Goal: Task Accomplishment & Management: Complete application form

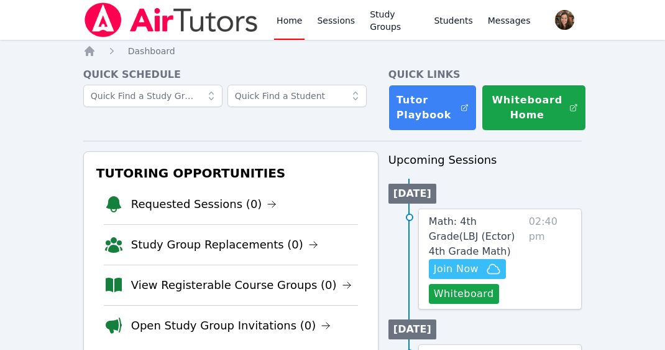
scroll to position [56, 0]
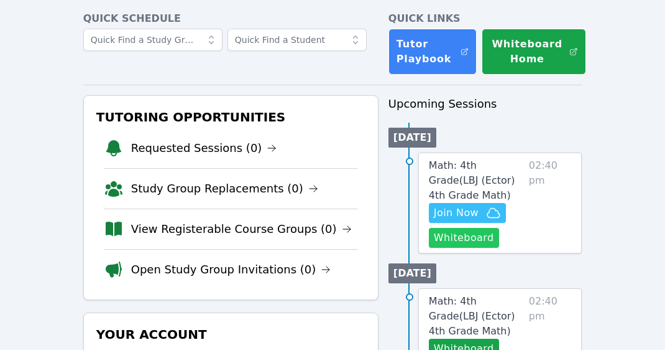
click at [461, 243] on button "Whiteboard" at bounding box center [464, 238] width 70 height 20
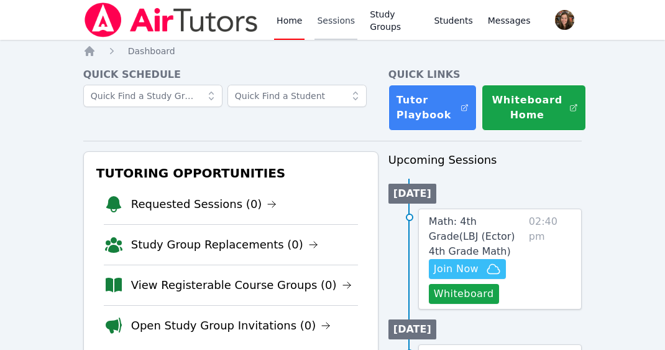
click at [341, 19] on link "Sessions" at bounding box center [336, 20] width 43 height 40
click at [486, 267] on icon "button" at bounding box center [493, 268] width 15 height 15
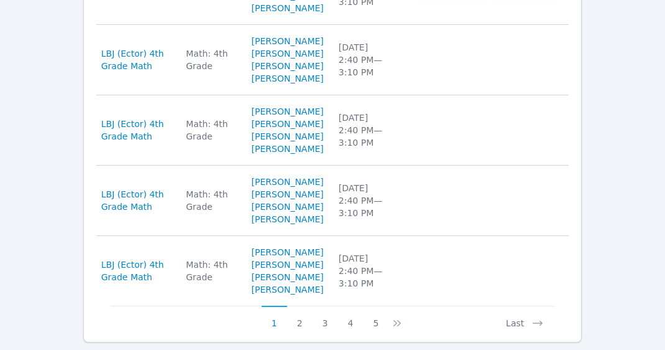
scroll to position [924, 0]
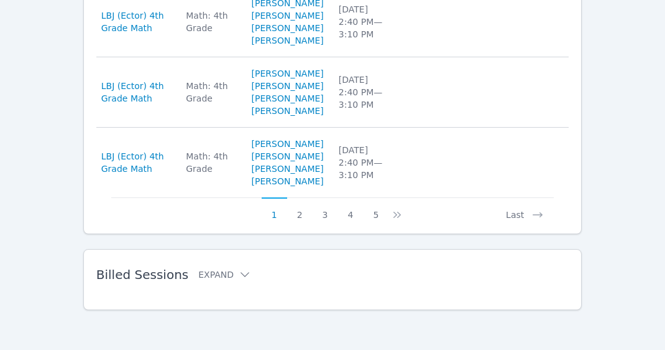
click at [208, 282] on h2 "Billed Sessions Expand" at bounding box center [312, 274] width 433 height 15
click at [212, 276] on button "Expand" at bounding box center [224, 274] width 53 height 12
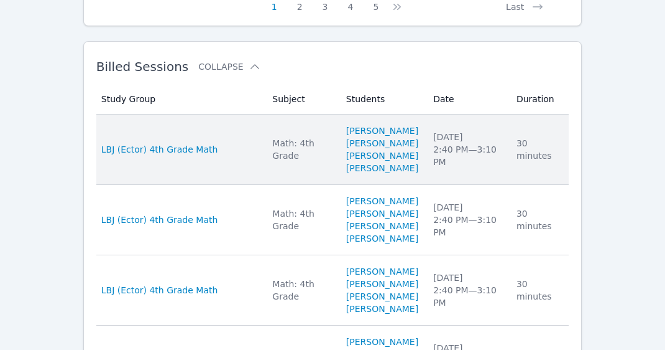
scroll to position [1197, 0]
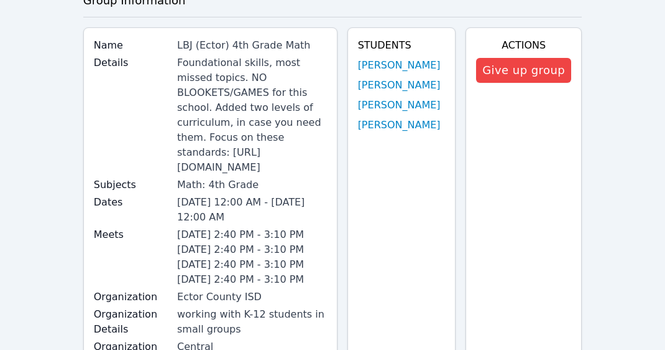
scroll to position [10, 0]
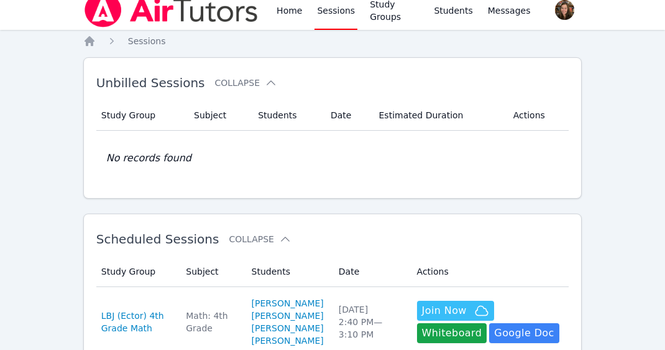
scroll to position [924, 0]
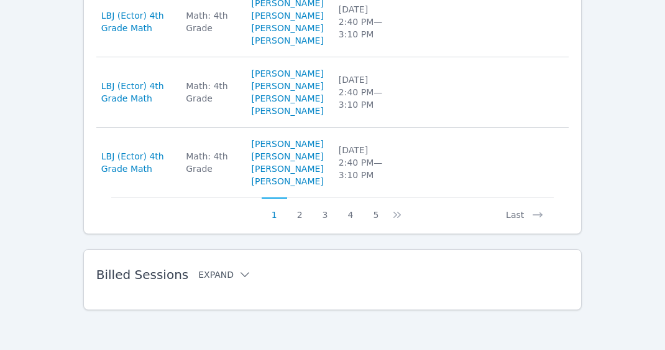
click at [218, 273] on button "Expand" at bounding box center [224, 274] width 53 height 12
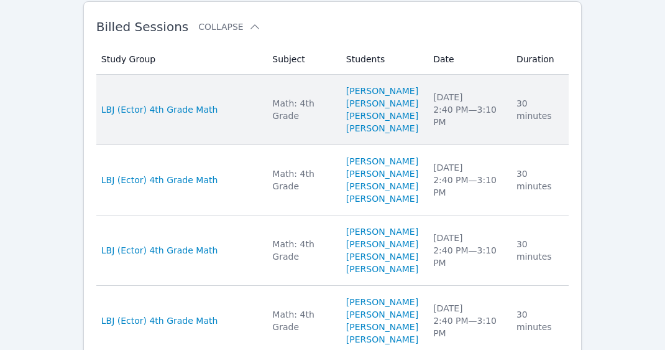
scroll to position [1054, 0]
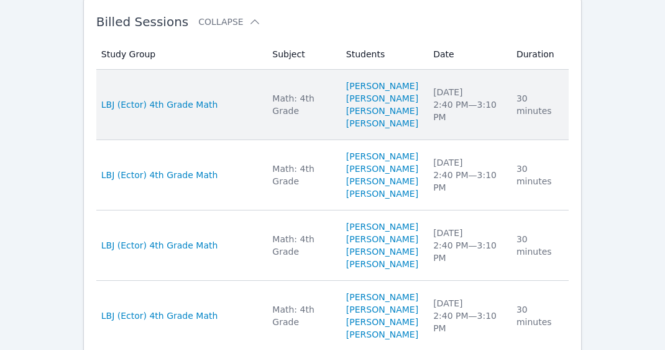
click at [525, 140] on td "Duration 30 minutes" at bounding box center [539, 105] width 60 height 70
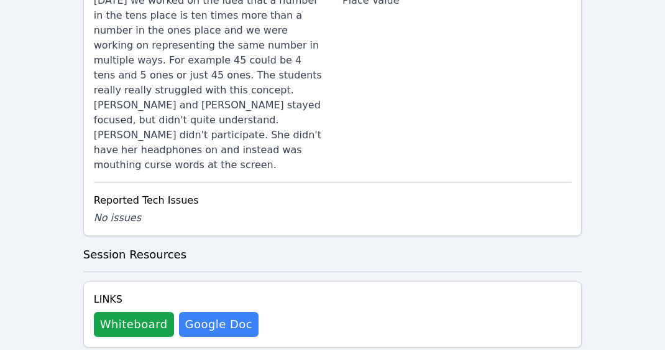
scroll to position [884, 0]
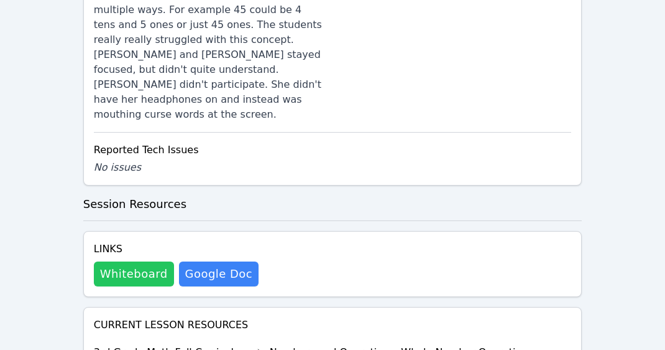
click at [131, 262] on button "Whiteboard" at bounding box center [134, 273] width 80 height 25
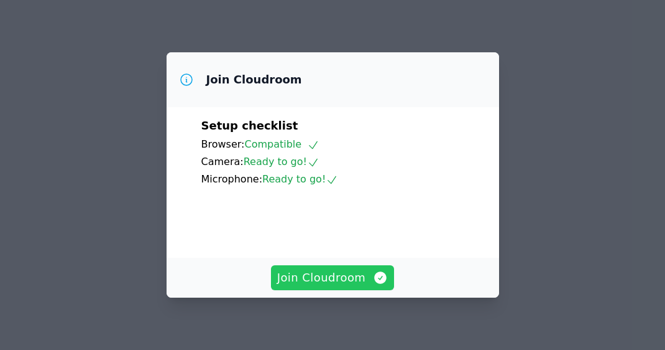
click at [361, 270] on span "Join Cloudroom" at bounding box center [332, 277] width 111 height 17
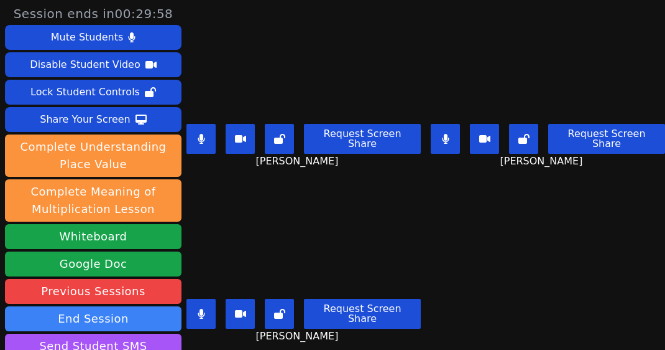
scroll to position [8, 0]
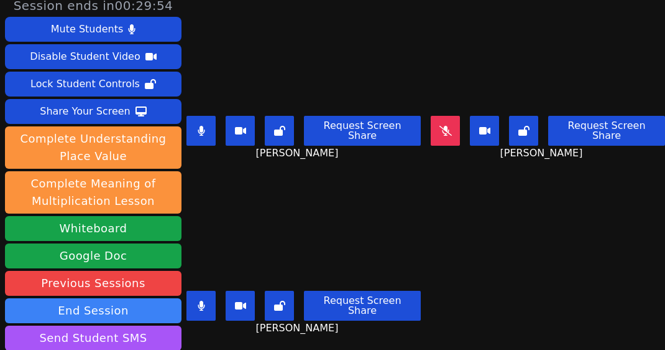
click at [205, 126] on icon at bounding box center [201, 131] width 7 height 10
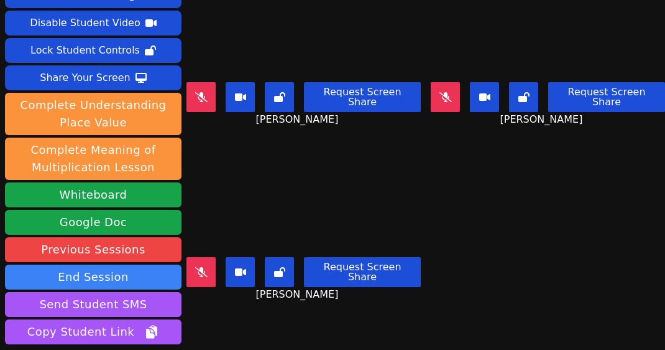
scroll to position [0, 0]
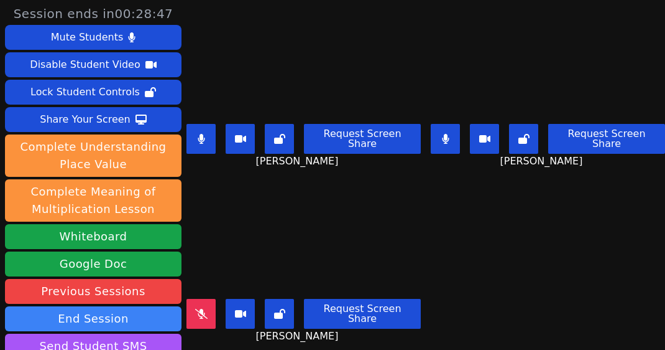
click at [205, 134] on icon at bounding box center [201, 139] width 7 height 10
click at [197, 315] on button at bounding box center [201, 314] width 29 height 30
click at [212, 134] on button at bounding box center [201, 139] width 29 height 30
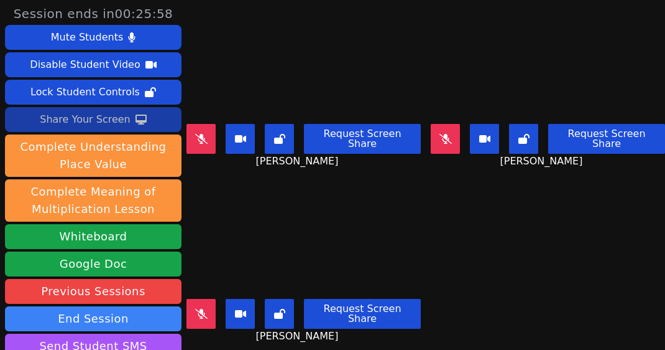
click at [82, 113] on div "Share Your Screen" at bounding box center [85, 119] width 91 height 20
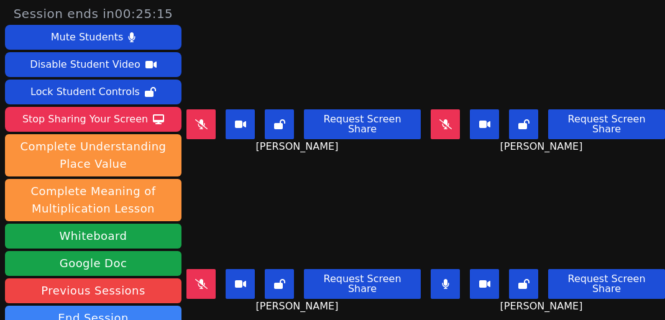
click at [448, 274] on button at bounding box center [445, 284] width 29 height 30
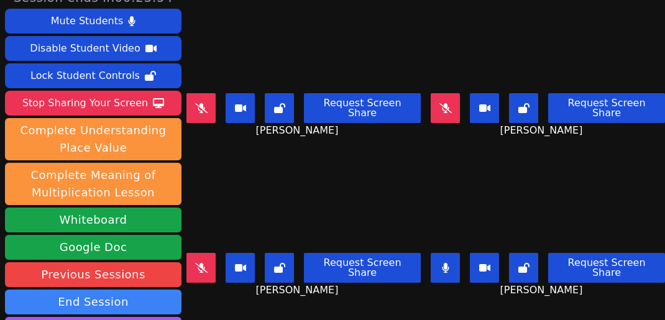
scroll to position [3, 0]
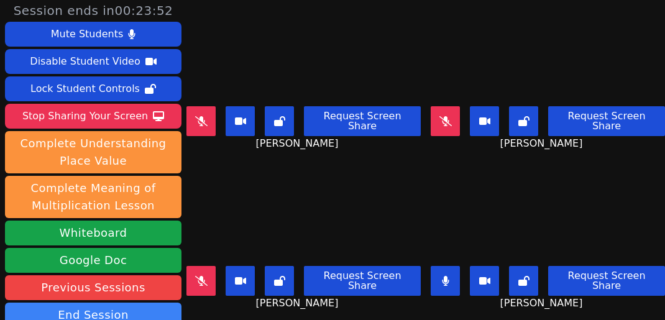
click at [445, 266] on div "Request Screen Share YURIKO YANEZ" at bounding box center [548, 286] width 234 height 50
click at [447, 269] on button at bounding box center [445, 281] width 29 height 30
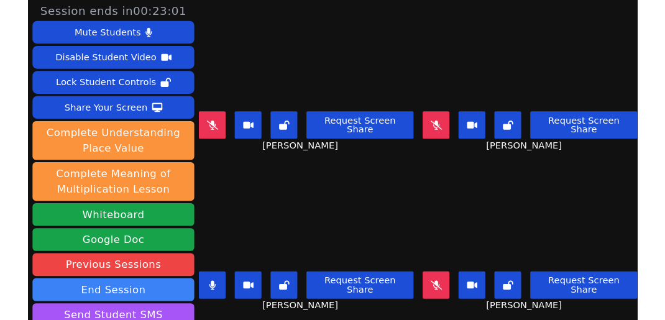
scroll to position [0, 0]
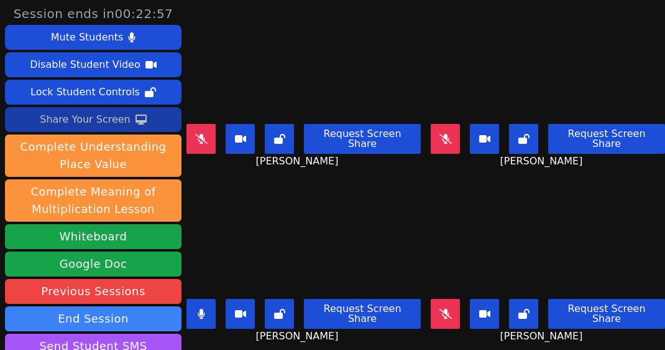
click at [136, 122] on icon at bounding box center [141, 119] width 11 height 10
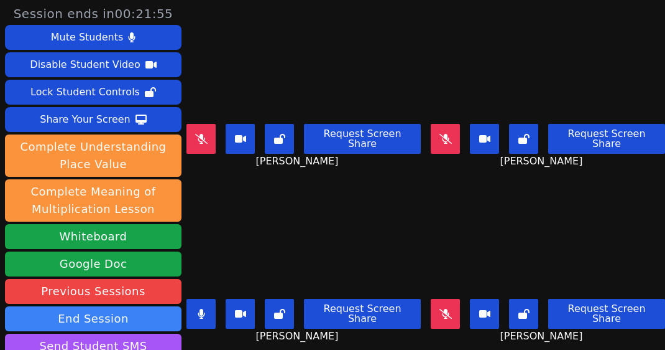
scroll to position [39, 0]
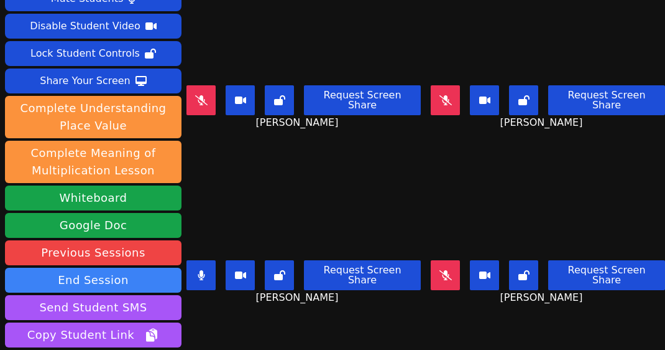
click at [203, 270] on icon at bounding box center [201, 275] width 7 height 10
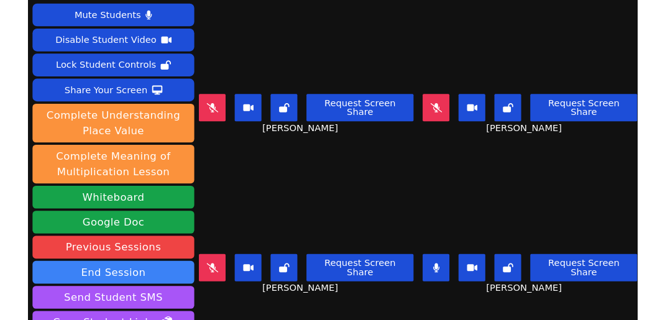
scroll to position [38, 0]
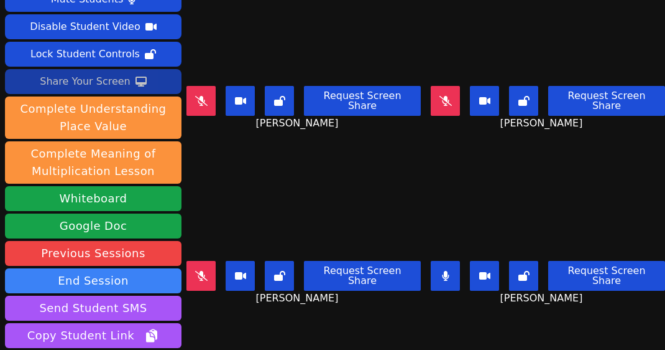
click at [93, 80] on div "Share Your Screen" at bounding box center [85, 82] width 91 height 20
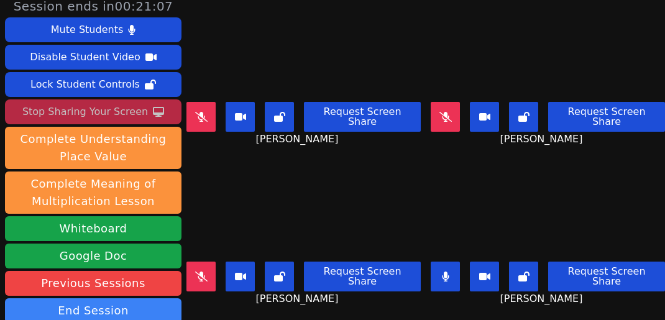
scroll to position [39, 0]
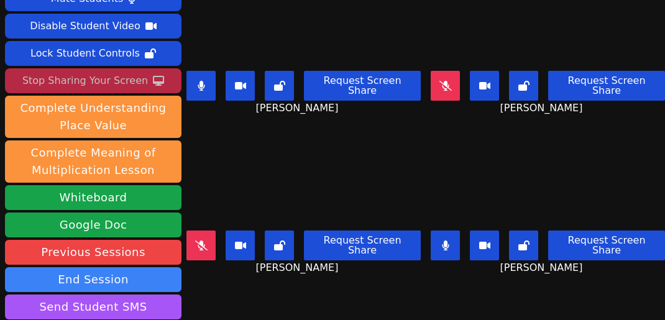
click at [440, 244] on button at bounding box center [445, 246] width 29 height 30
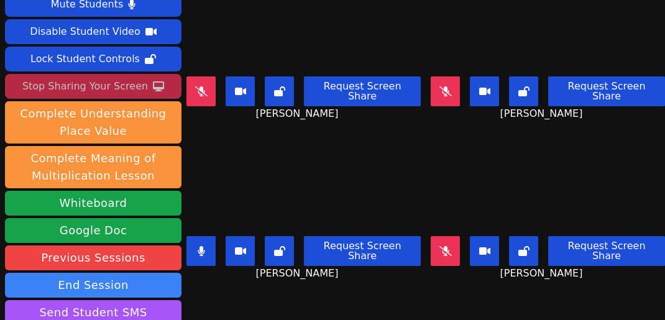
scroll to position [23, 0]
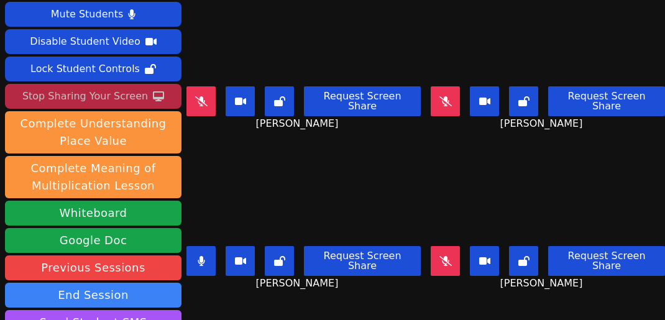
click at [205, 257] on icon at bounding box center [201, 261] width 7 height 10
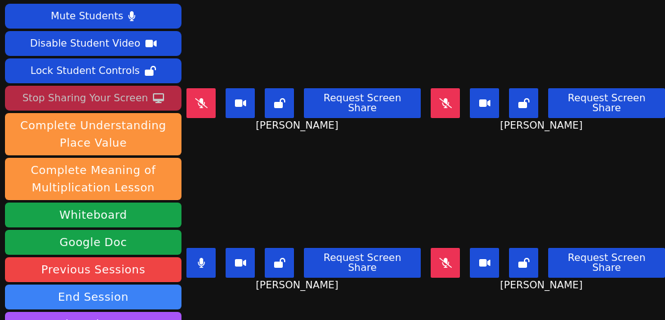
scroll to position [30, 0]
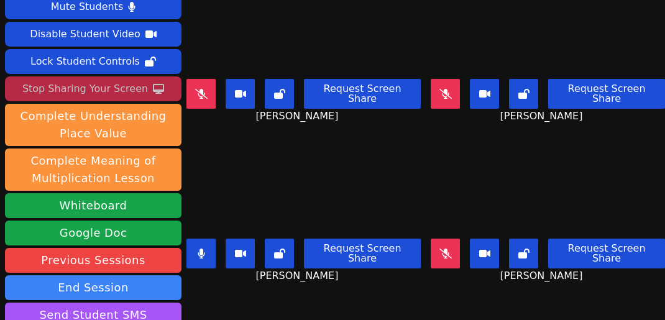
click at [205, 252] on icon at bounding box center [201, 254] width 7 height 10
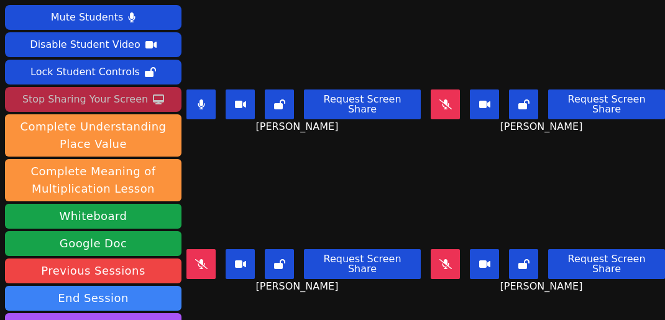
scroll to position [19, 0]
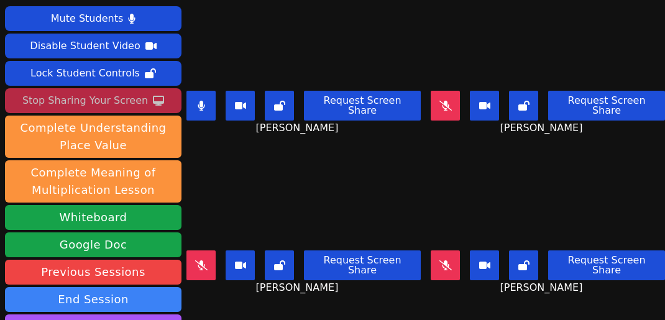
click at [205, 101] on icon at bounding box center [201, 106] width 7 height 10
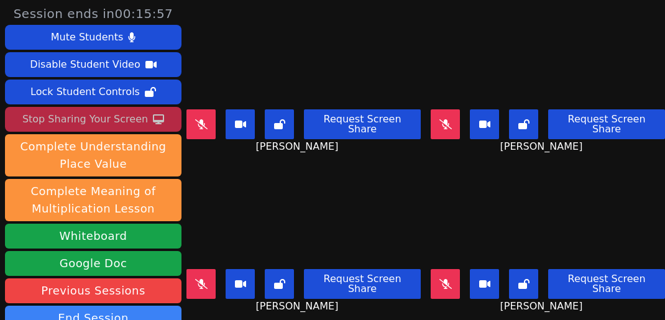
scroll to position [12, 0]
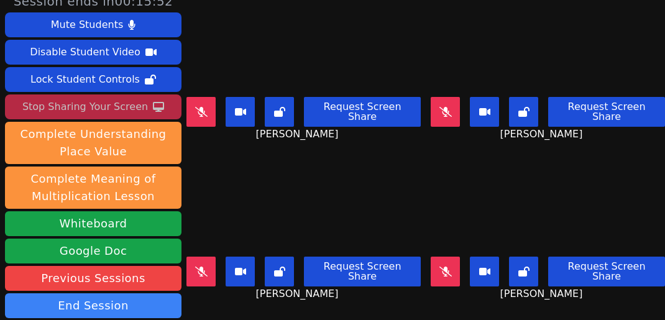
click at [208, 267] on icon at bounding box center [201, 272] width 12 height 10
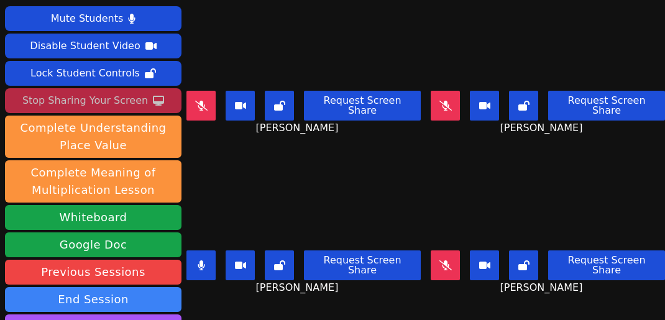
scroll to position [19, 0]
click at [205, 261] on icon at bounding box center [201, 266] width 7 height 10
click at [450, 264] on icon at bounding box center [446, 266] width 12 height 10
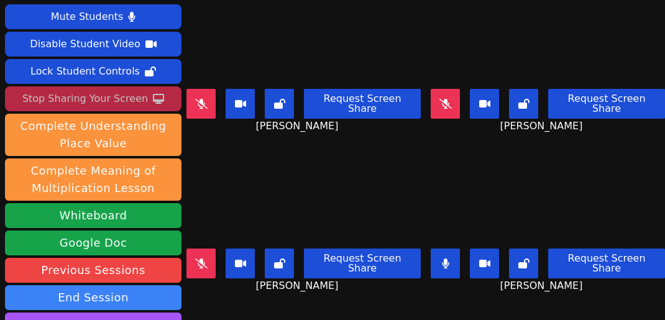
scroll to position [24, 0]
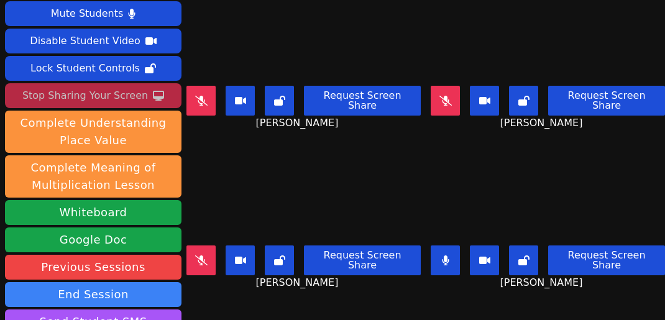
click at [445, 256] on icon at bounding box center [445, 261] width 7 height 10
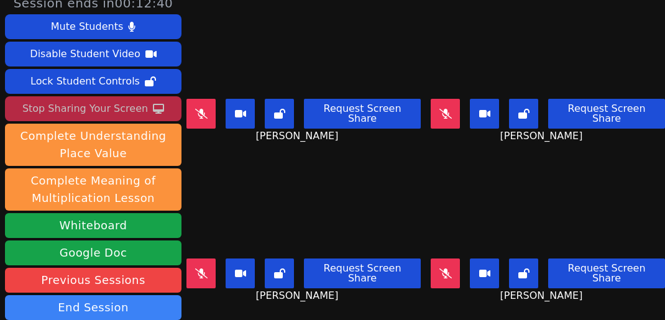
scroll to position [22, 0]
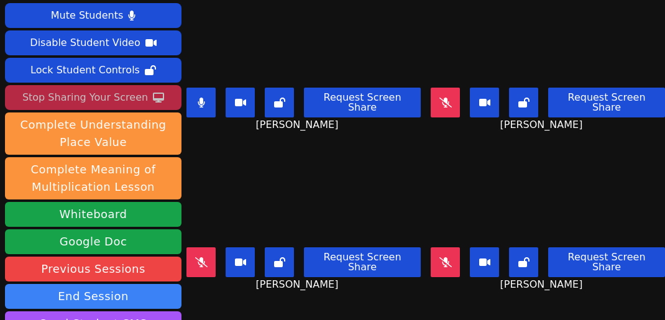
click at [210, 88] on button at bounding box center [201, 103] width 29 height 30
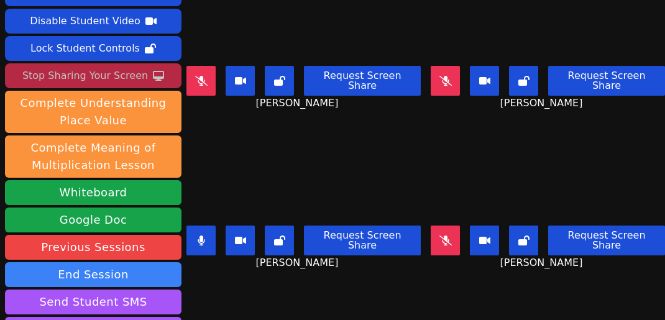
scroll to position [43, 0]
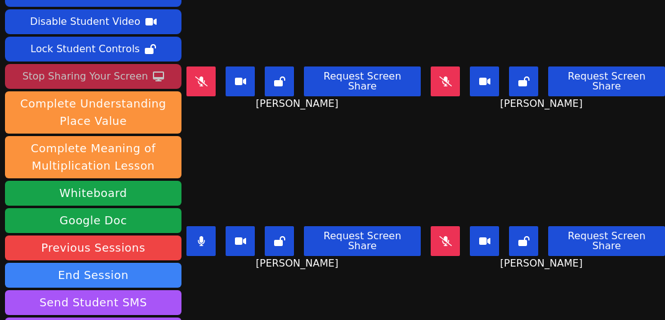
click at [207, 244] on button at bounding box center [201, 241] width 29 height 30
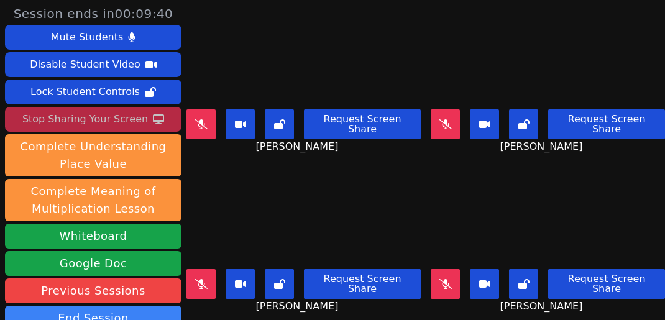
scroll to position [0, 0]
click at [447, 121] on icon at bounding box center [446, 124] width 12 height 10
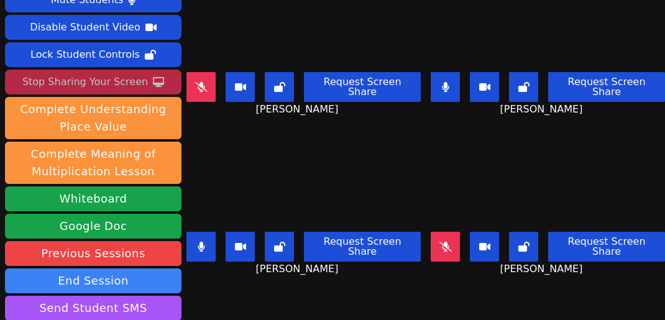
scroll to position [24, 0]
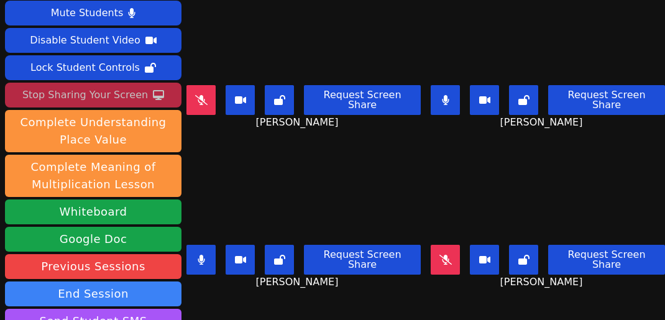
click at [447, 97] on icon at bounding box center [445, 100] width 7 height 10
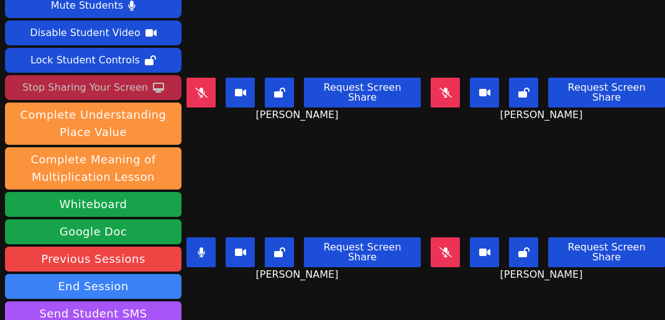
scroll to position [29, 0]
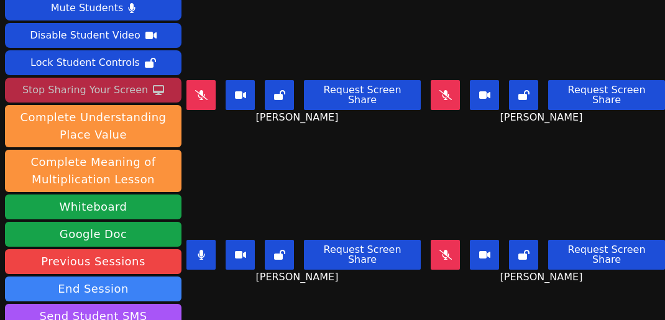
click at [443, 251] on icon at bounding box center [445, 255] width 12 height 10
click at [205, 251] on icon at bounding box center [201, 255] width 7 height 10
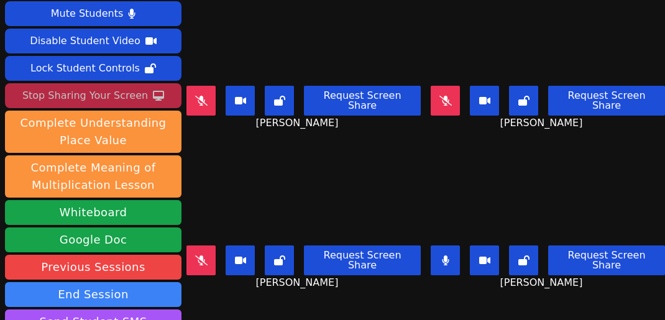
scroll to position [16, 0]
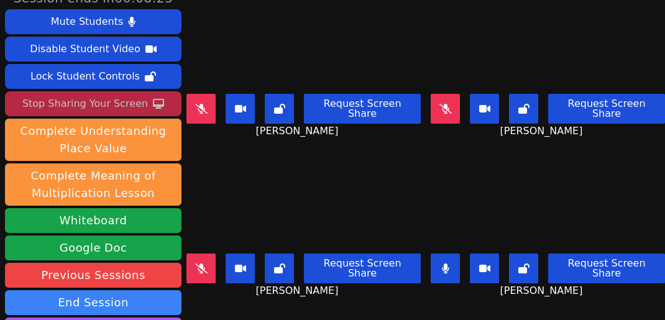
click at [444, 264] on icon at bounding box center [445, 269] width 7 height 10
click at [456, 265] on button at bounding box center [445, 269] width 29 height 30
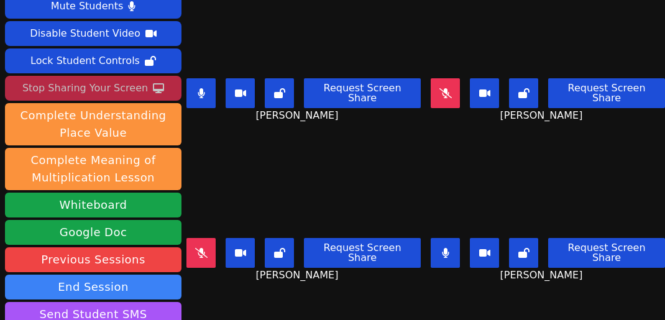
scroll to position [20, 0]
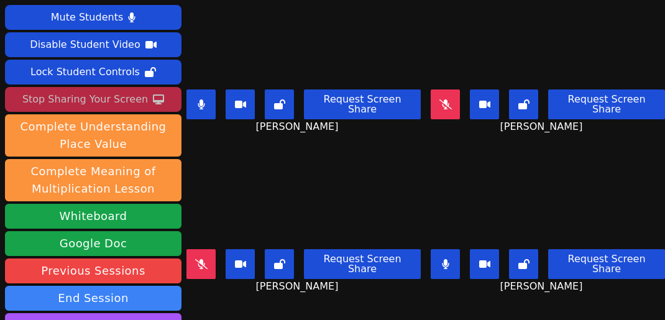
click at [200, 97] on button at bounding box center [201, 105] width 29 height 30
click at [560, 188] on video at bounding box center [548, 196] width 174 height 98
click at [205, 100] on icon at bounding box center [201, 105] width 7 height 10
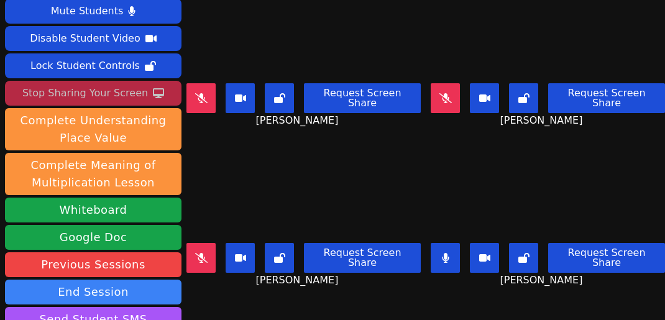
scroll to position [25, 0]
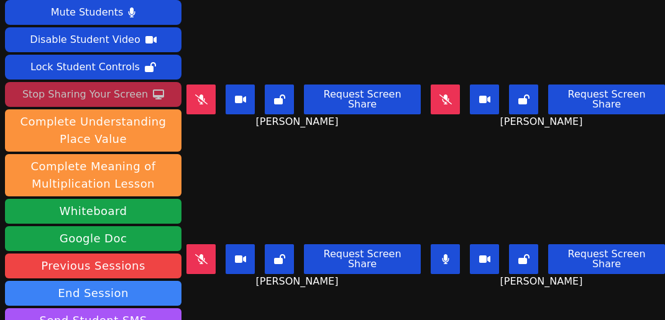
click at [203, 97] on icon at bounding box center [201, 100] width 12 height 10
click at [448, 259] on button at bounding box center [445, 259] width 29 height 30
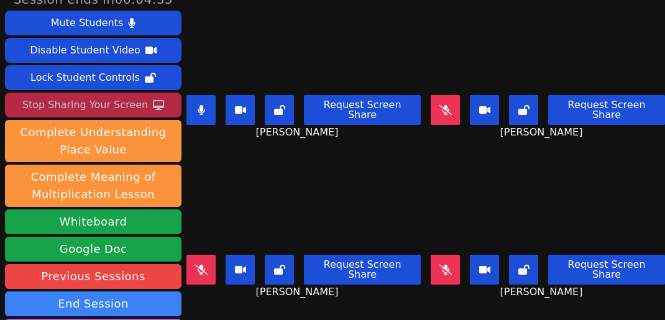
scroll to position [0, 0]
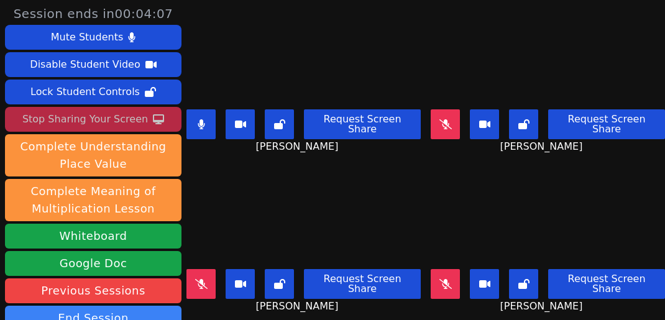
click at [391, 220] on video at bounding box center [304, 216] width 174 height 98
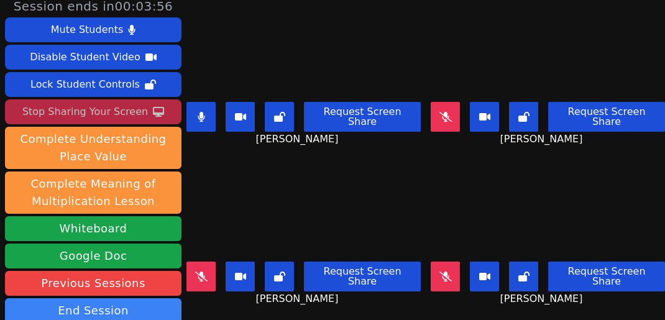
scroll to position [7, 0]
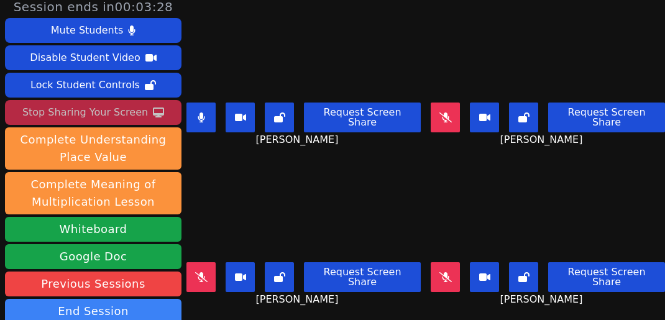
click at [204, 266] on button at bounding box center [201, 277] width 29 height 30
click at [205, 114] on icon at bounding box center [201, 118] width 7 height 10
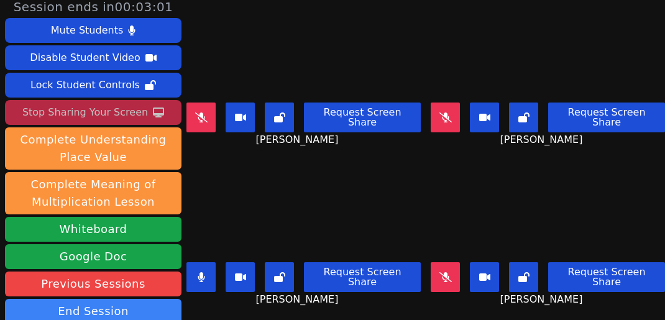
click at [205, 272] on icon at bounding box center [201, 277] width 7 height 10
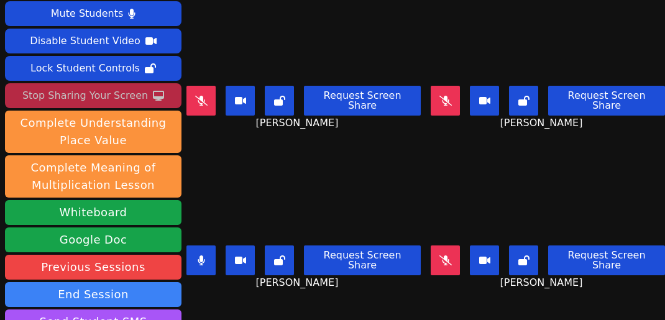
scroll to position [23, 0]
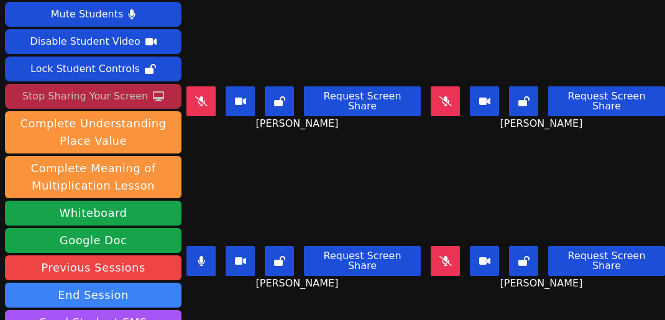
click at [210, 258] on button at bounding box center [201, 261] width 29 height 30
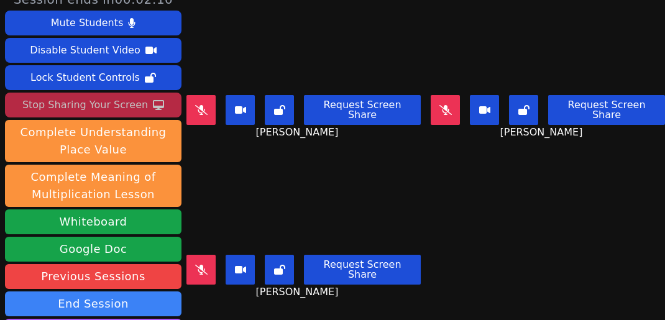
scroll to position [0, 0]
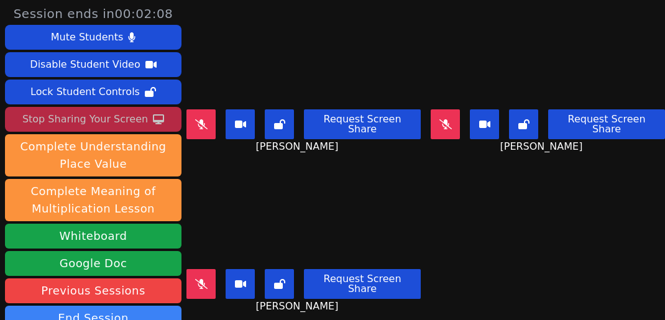
click at [457, 119] on button at bounding box center [445, 124] width 29 height 30
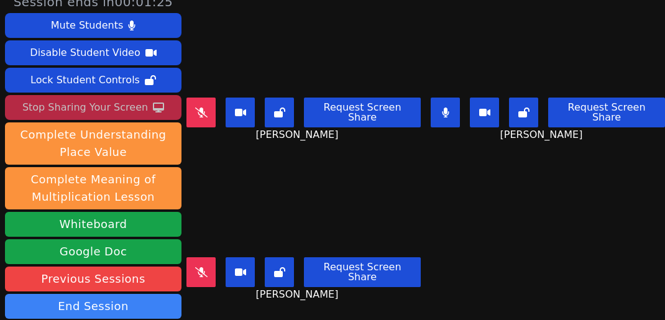
click at [440, 106] on button at bounding box center [445, 113] width 29 height 30
click at [215, 267] on button at bounding box center [201, 272] width 29 height 30
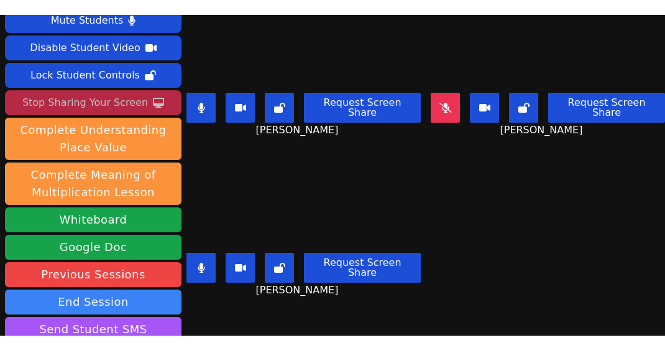
scroll to position [16, 0]
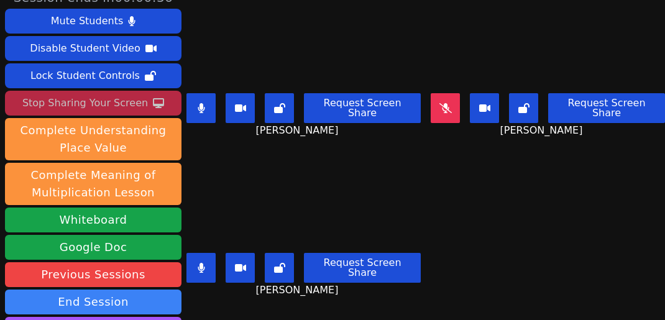
click at [121, 101] on div "Stop Sharing Your Screen" at bounding box center [85, 103] width 126 height 20
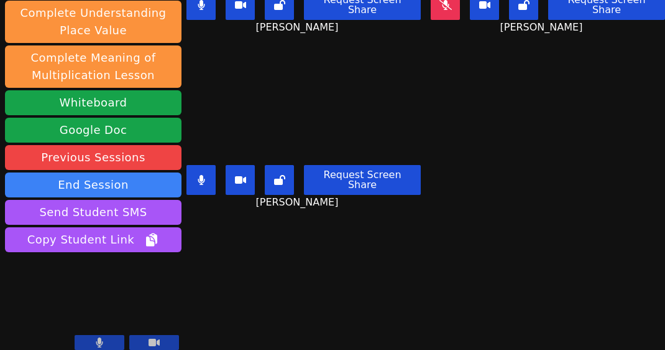
scroll to position [0, 0]
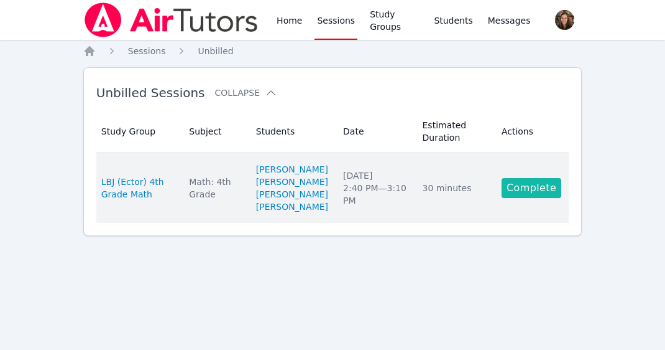
click at [530, 184] on link "Complete" at bounding box center [532, 188] width 60 height 20
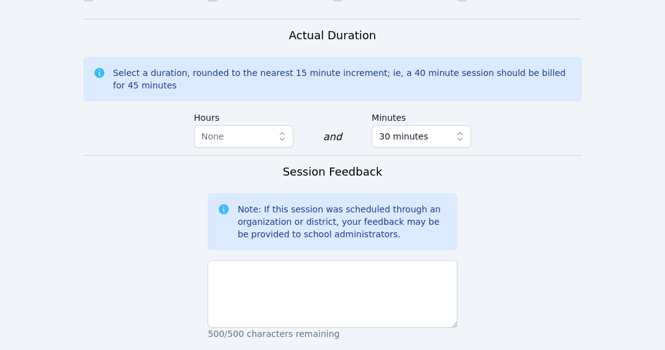
scroll to position [967, 0]
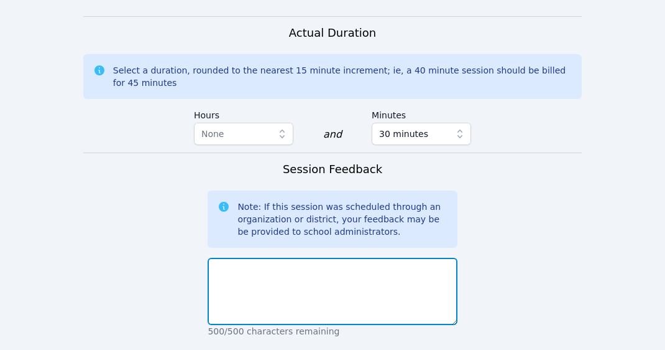
click at [344, 290] on textarea at bounding box center [332, 290] width 249 height 67
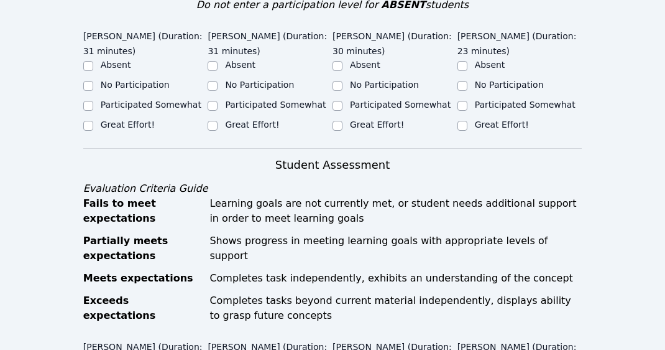
scroll to position [477, 0]
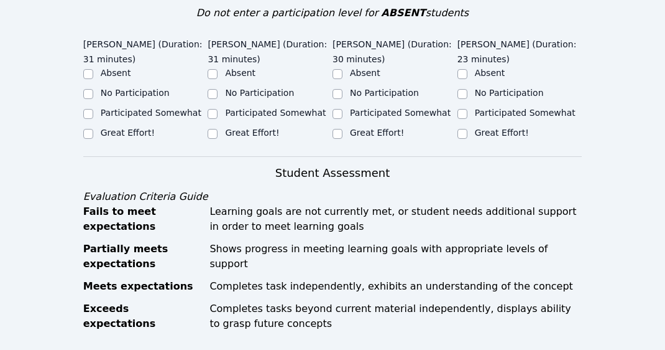
type textarea "Today"
click at [111, 127] on label "Great Effort!" at bounding box center [128, 132] width 54 height 10
click at [93, 129] on input "Great Effort!" at bounding box center [88, 134] width 10 height 10
checkbox input "true"
click at [254, 127] on label "Great Effort!" at bounding box center [252, 132] width 54 height 10
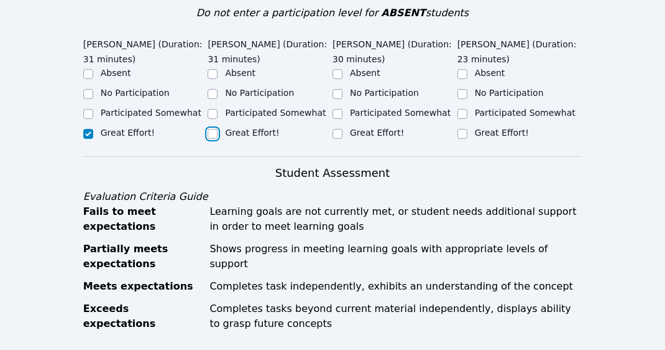
click at [218, 129] on input "Great Effort!" at bounding box center [213, 134] width 10 height 10
checkbox input "true"
click at [383, 126] on div "Great Effort!" at bounding box center [395, 133] width 125 height 15
click at [488, 127] on label "Great Effort!" at bounding box center [502, 132] width 54 height 10
click at [468, 129] on input "Great Effort!" at bounding box center [463, 134] width 10 height 10
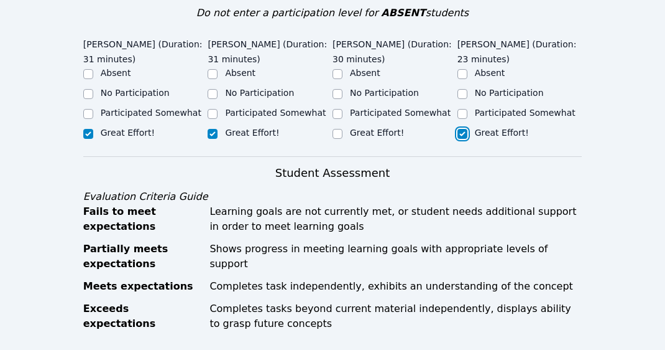
checkbox input "true"
click at [346, 126] on div "Great Effort!" at bounding box center [395, 133] width 125 height 15
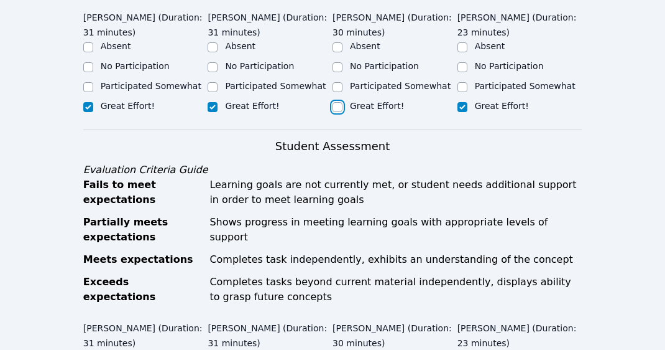
click at [335, 102] on input "Great Effort!" at bounding box center [338, 107] width 10 height 10
checkbox input "true"
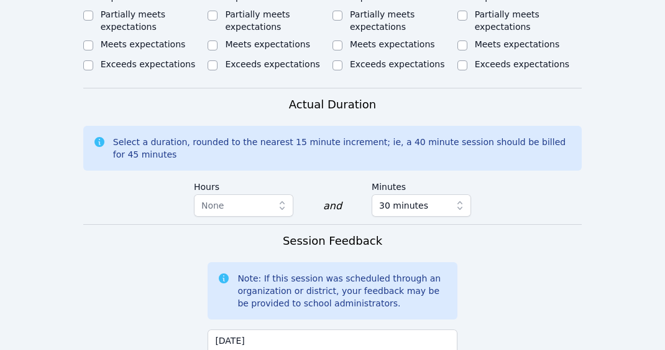
scroll to position [1175, 0]
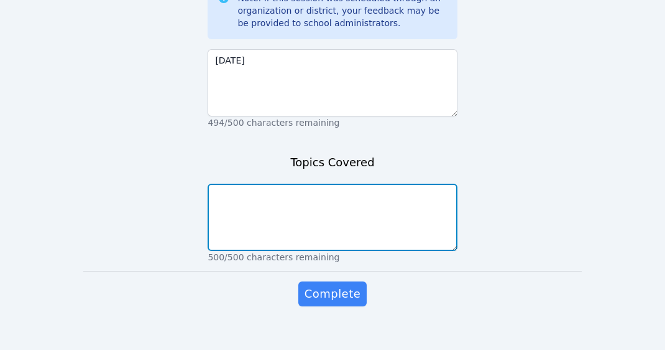
click at [263, 183] on textarea at bounding box center [332, 216] width 249 height 67
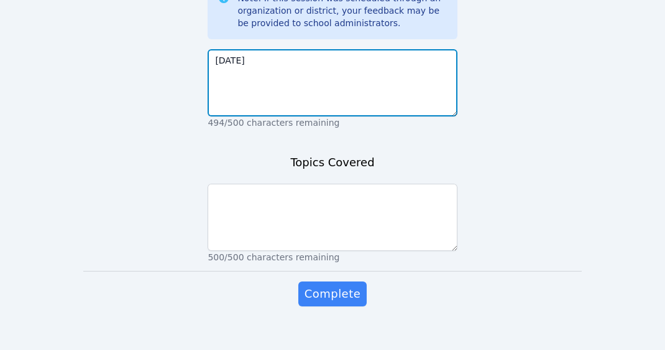
click at [297, 81] on textarea "Today" at bounding box center [332, 82] width 249 height 67
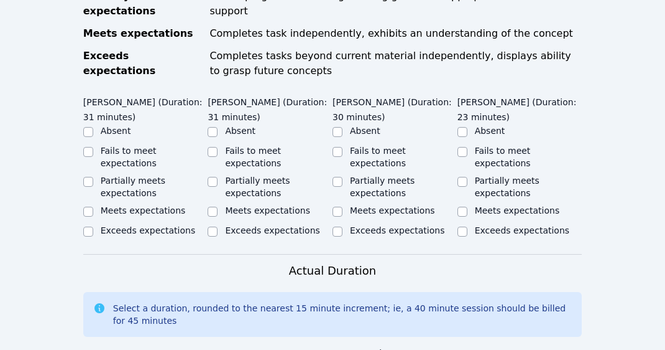
scroll to position [726, 0]
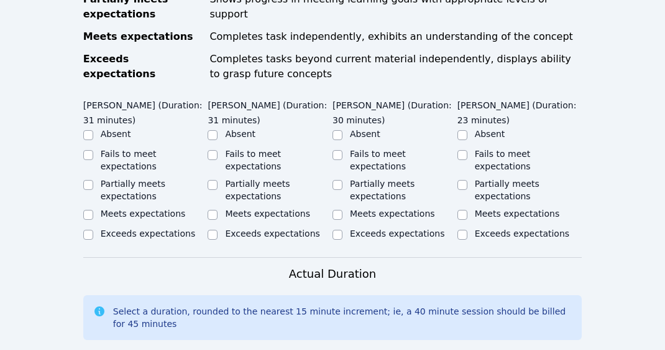
type textarea "Today all 4 students worked very hard! We practiced representations of numbers …"
click at [142, 178] on label "Partially meets expectations" at bounding box center [133, 189] width 65 height 22
click at [93, 180] on input "Partially meets expectations" at bounding box center [88, 185] width 10 height 10
click at [137, 178] on label "Partially meets expectations" at bounding box center [133, 189] width 65 height 22
click at [93, 180] on input "Partially meets expectations" at bounding box center [88, 185] width 10 height 10
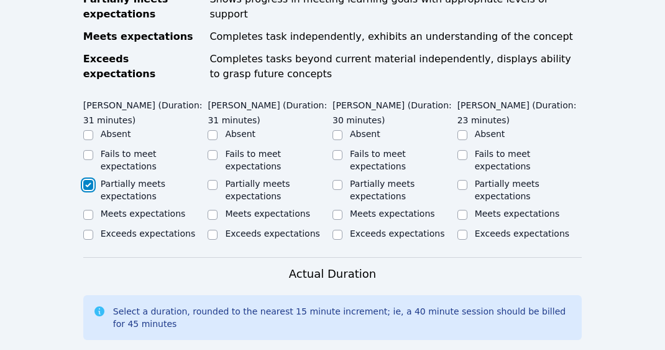
checkbox input "true"
click at [126, 147] on div "Fails to meet expectations" at bounding box center [155, 159] width 108 height 25
click at [88, 150] on input "Fails to meet expectations" at bounding box center [88, 155] width 10 height 10
checkbox input "true"
checkbox input "false"
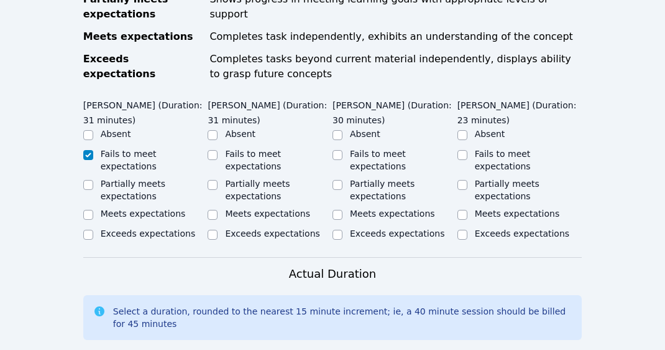
click at [244, 149] on label "Fails to meet expectations" at bounding box center [253, 160] width 56 height 22
click at [218, 150] on input "Fails to meet expectations" at bounding box center [213, 155] width 10 height 10
checkbox input "true"
click at [376, 178] on label "Partially meets expectations" at bounding box center [382, 189] width 65 height 22
click at [343, 180] on input "Partially meets expectations" at bounding box center [338, 185] width 10 height 10
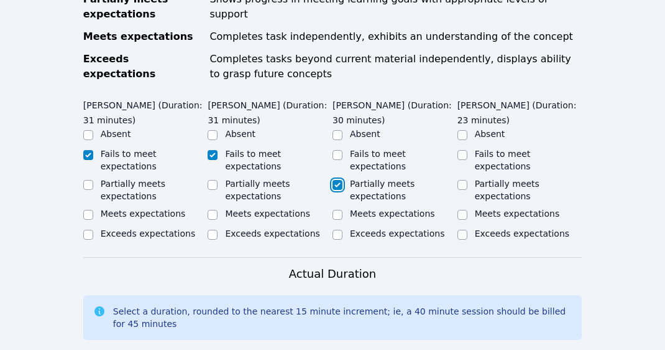
checkbox input "true"
click at [491, 178] on label "Partially meets expectations" at bounding box center [507, 189] width 65 height 22
click at [468, 180] on input "Partially meets expectations" at bounding box center [463, 185] width 10 height 10
checkbox input "true"
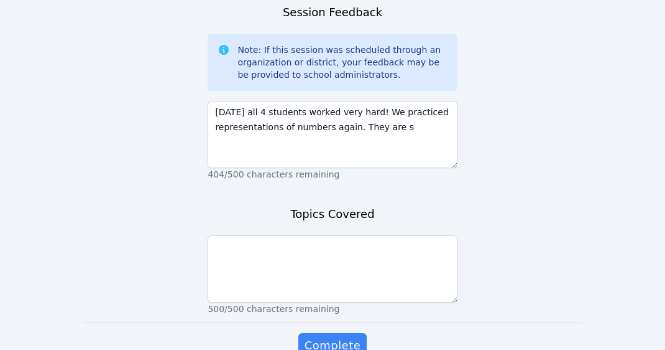
scroll to position [1174, 0]
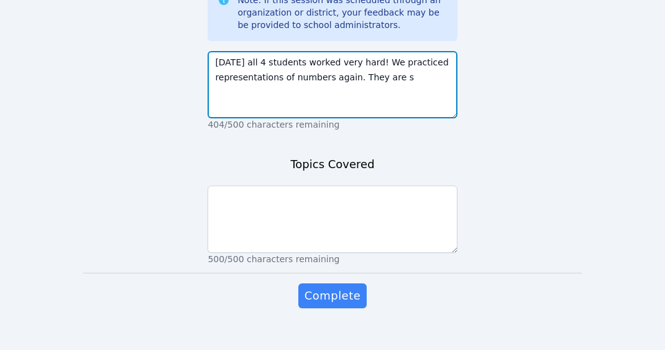
click at [412, 76] on textarea "Today all 4 students worked very hard! We practiced representations of numbers …" at bounding box center [332, 84] width 249 height 67
click at [419, 70] on textarea "Today all 4 students worked very hard! We practiced representations of numbers …" at bounding box center [332, 84] width 249 height 67
type textarea "Today all 4 students worked very hard! We practiced representations of numbers …"
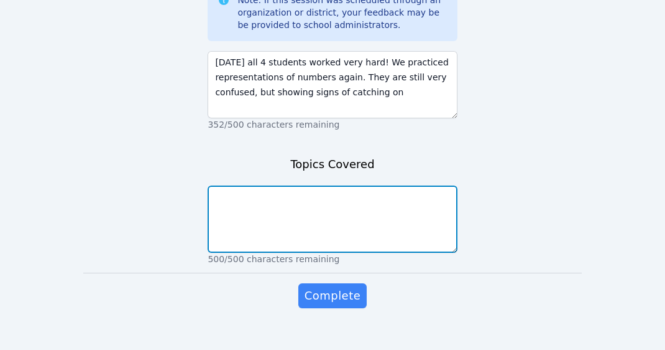
click at [396, 203] on textarea at bounding box center [332, 218] width 249 height 67
drag, startPoint x: 374, startPoint y: 186, endPoint x: 345, endPoint y: 184, distance: 29.3
click at [345, 185] on textarea "Place Value- Number representaitons" at bounding box center [332, 218] width 249 height 67
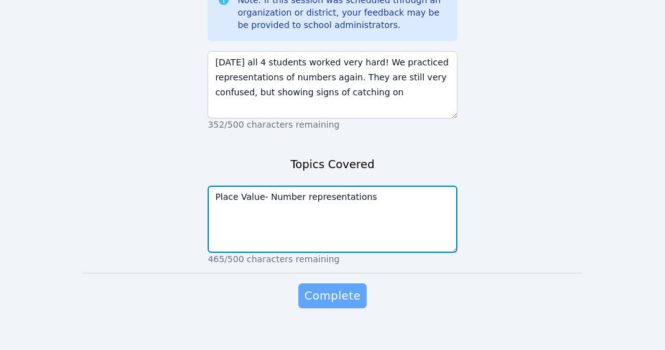
type textarea "Place Value- Number representations"
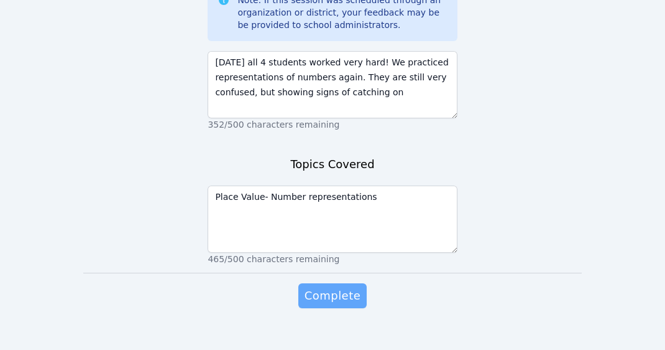
click at [335, 287] on span "Complete" at bounding box center [333, 295] width 56 height 17
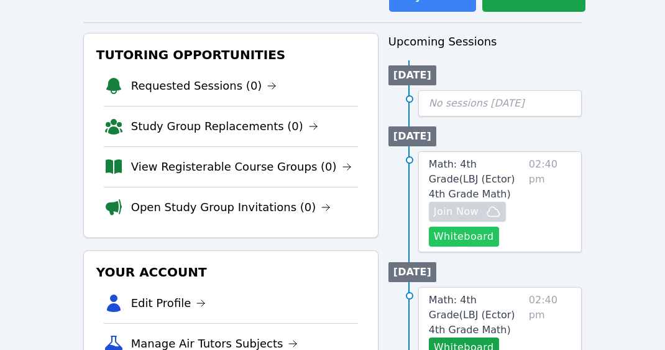
scroll to position [124, 0]
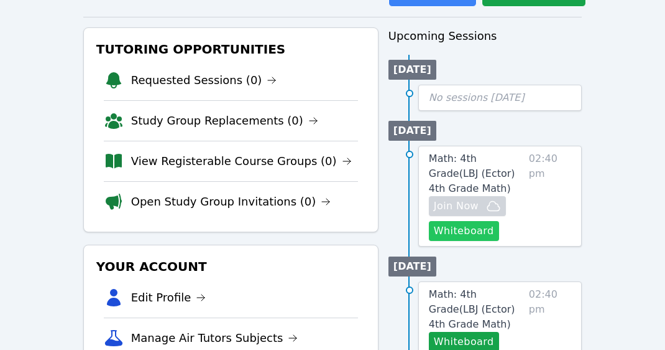
click at [468, 230] on button "Whiteboard" at bounding box center [464, 231] width 70 height 20
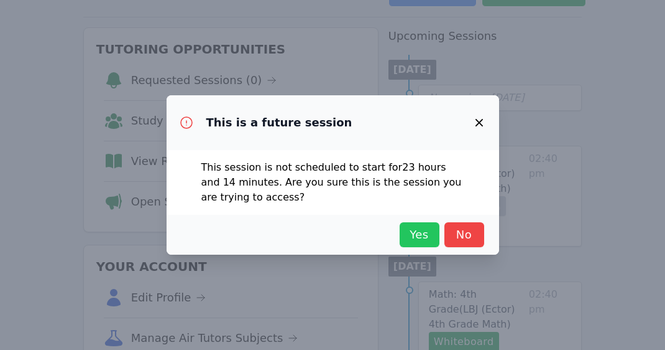
click at [419, 231] on span "Yes" at bounding box center [419, 234] width 27 height 17
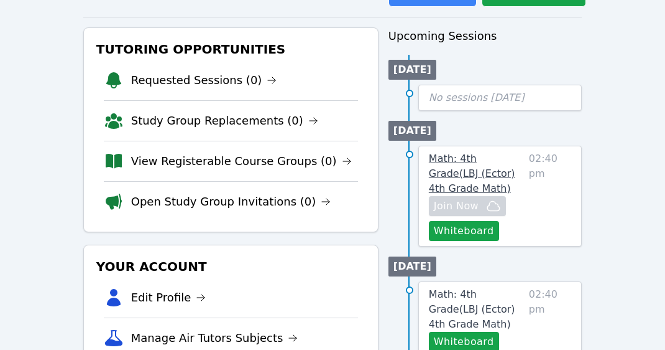
click at [463, 172] on span "Math: 4th Grade ( LBJ (Ector) 4th Grade Math )" at bounding box center [472, 173] width 86 height 42
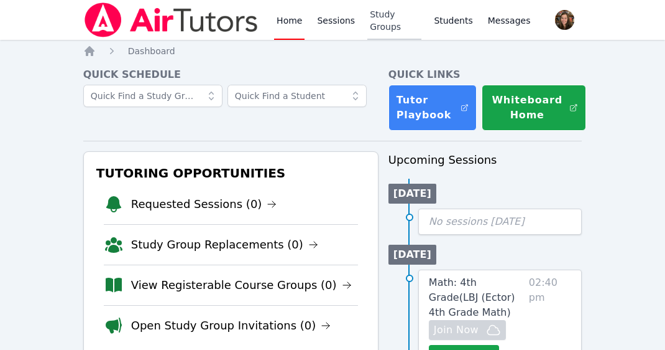
scroll to position [3, 0]
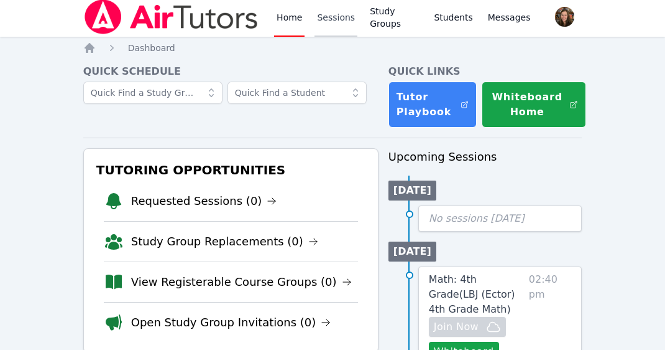
click at [339, 21] on link "Sessions" at bounding box center [336, 17] width 43 height 40
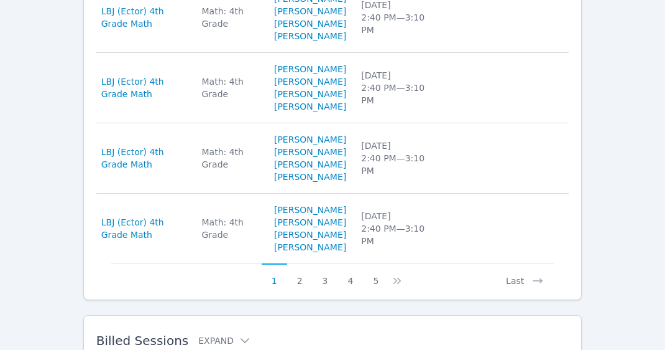
scroll to position [924, 0]
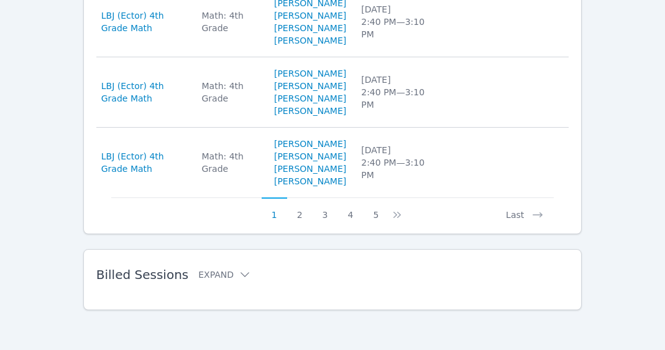
click at [208, 264] on div "Billed Sessions Expand" at bounding box center [312, 274] width 433 height 35
click at [213, 277] on button "Expand" at bounding box center [224, 274] width 53 height 12
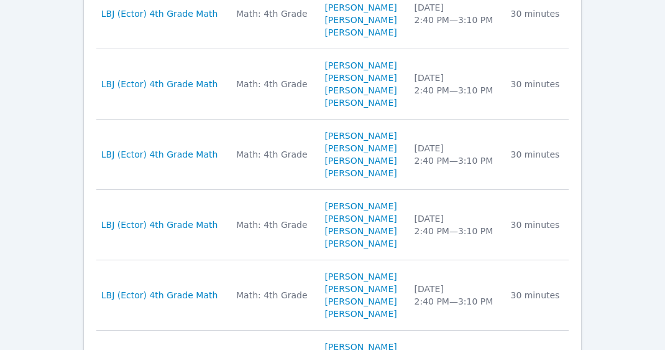
scroll to position [1221, 0]
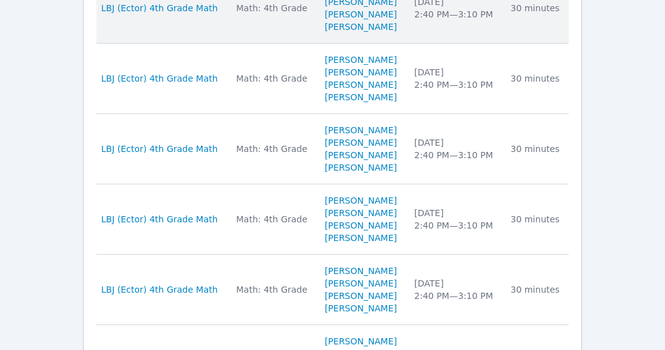
click at [252, 14] on div "Math: 4th Grade" at bounding box center [272, 8] width 73 height 12
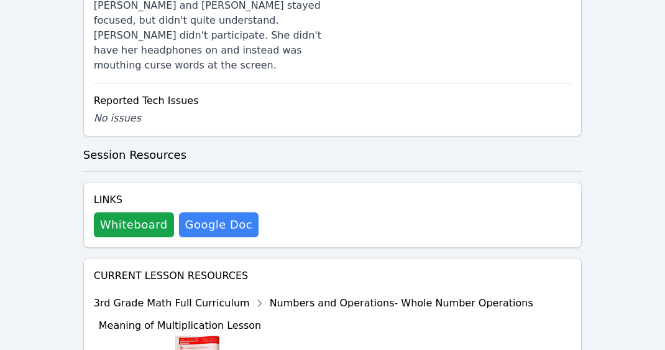
scroll to position [1037, 0]
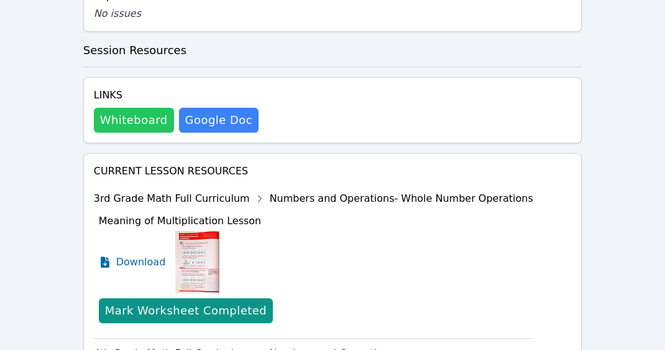
click at [154, 109] on button "Whiteboard" at bounding box center [134, 120] width 80 height 25
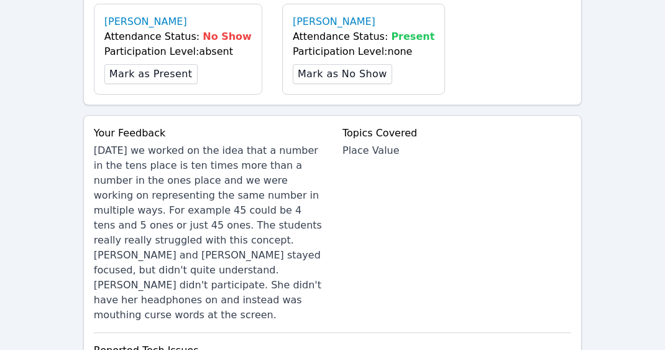
scroll to position [946, 0]
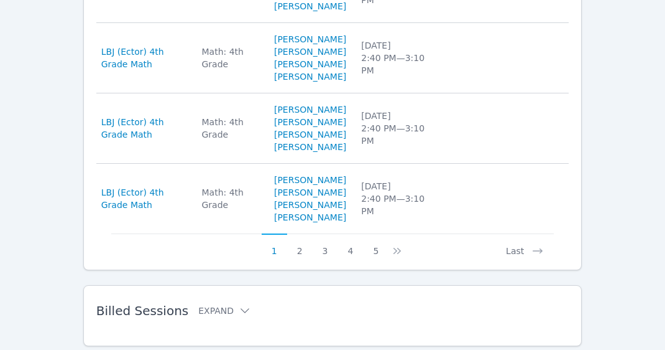
scroll to position [924, 0]
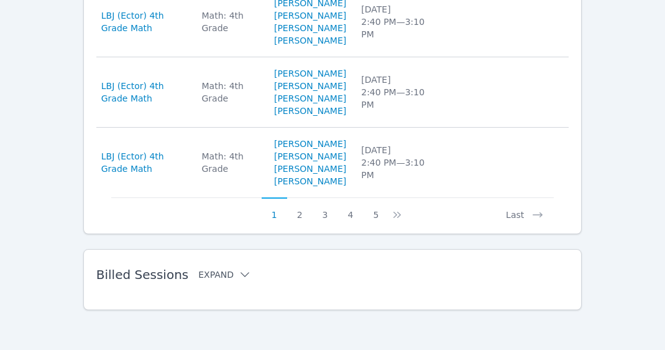
click at [203, 269] on button "Expand" at bounding box center [224, 274] width 53 height 12
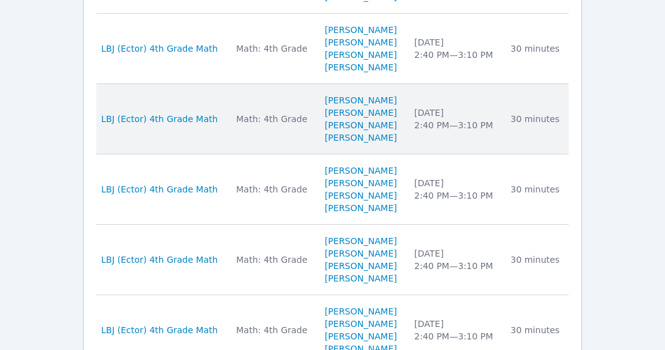
scroll to position [1179, 0]
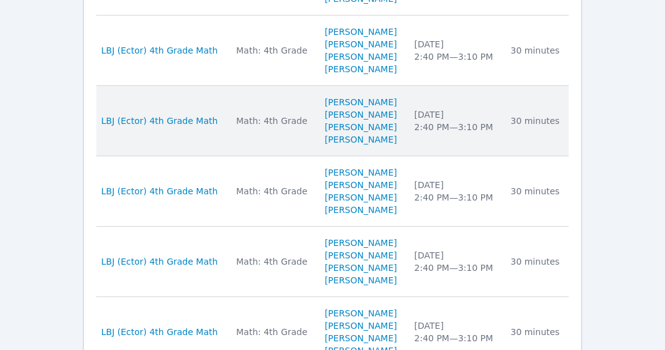
click at [229, 156] on td "Subject Math: 4th Grade" at bounding box center [273, 121] width 88 height 70
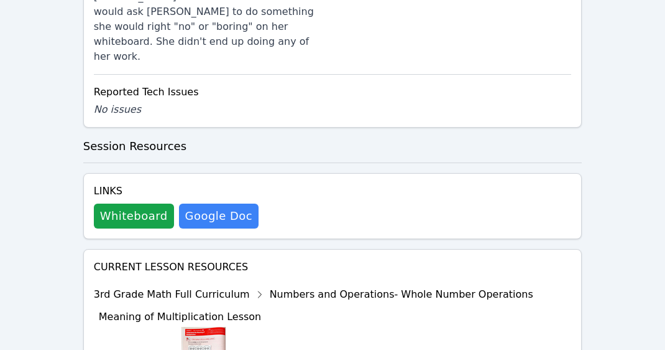
scroll to position [845, 0]
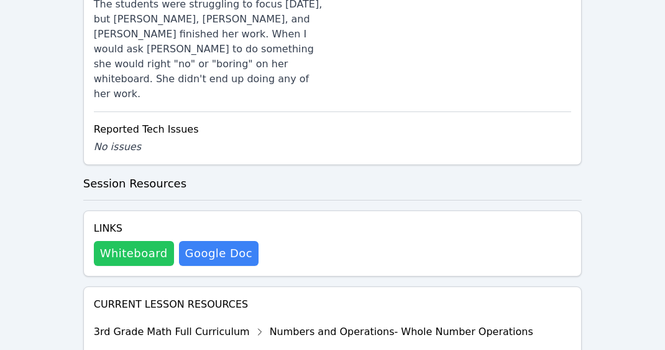
click at [120, 241] on button "Whiteboard" at bounding box center [134, 253] width 80 height 25
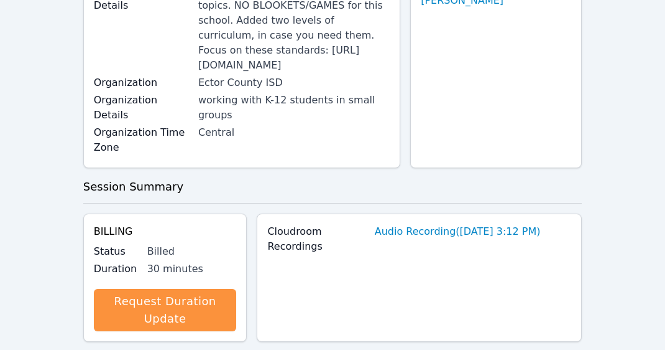
scroll to position [0, 0]
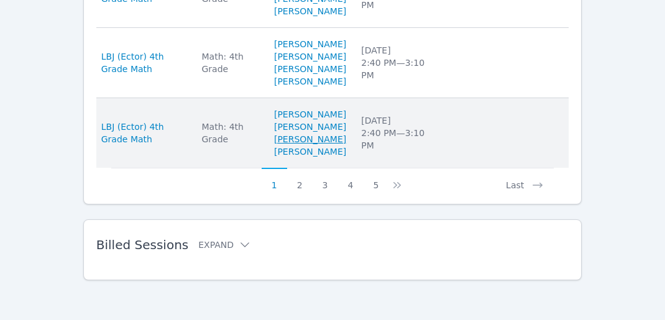
scroll to position [953, 0]
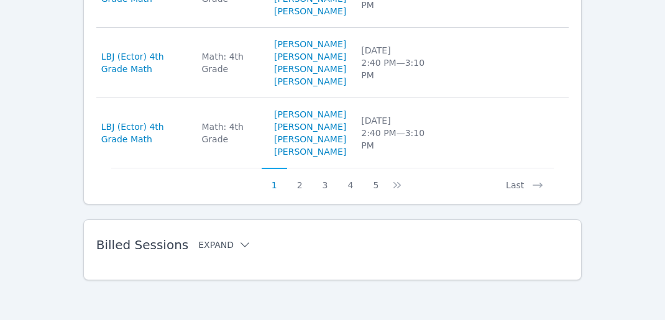
click at [226, 243] on button "Expand" at bounding box center [224, 245] width 53 height 12
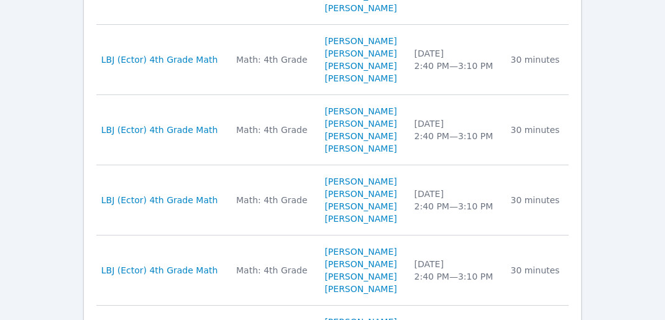
scroll to position [1704, 0]
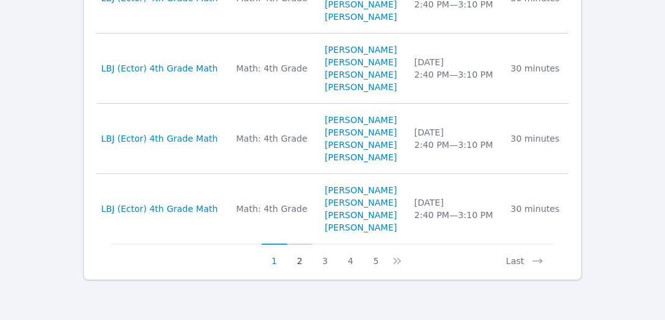
click at [296, 261] on button "2" at bounding box center [299, 256] width 25 height 24
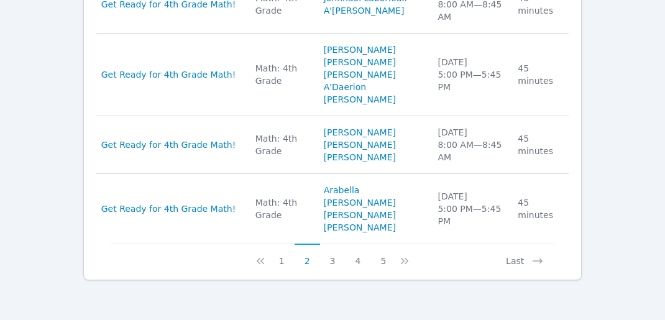
scroll to position [1679, 0]
click at [290, 261] on button "1" at bounding box center [281, 256] width 25 height 24
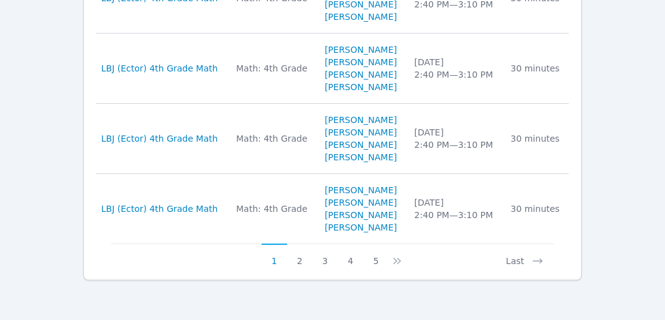
scroll to position [1704, 0]
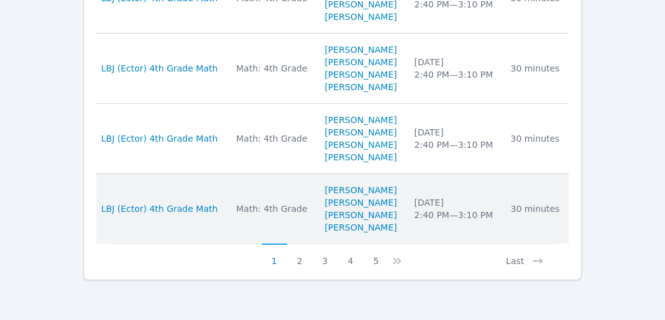
click at [417, 210] on td "Date Thu Sep 18, 2025 2:40 PM — 3:10 PM" at bounding box center [455, 209] width 96 height 70
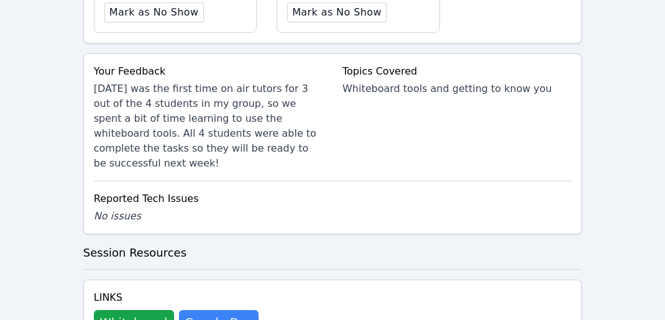
scroll to position [910, 0]
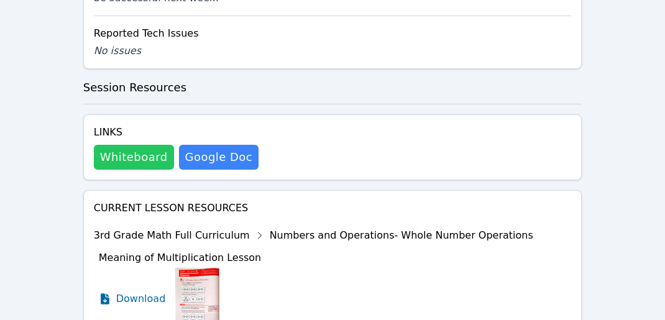
click at [127, 160] on button "Whiteboard" at bounding box center [134, 157] width 80 height 25
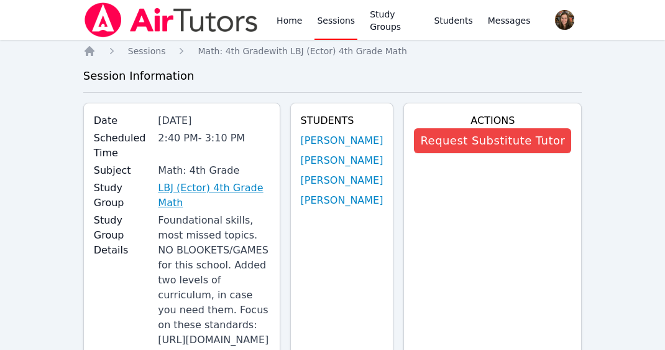
click at [213, 184] on link "LBJ (Ector) 4th Grade Math" at bounding box center [213, 195] width 111 height 30
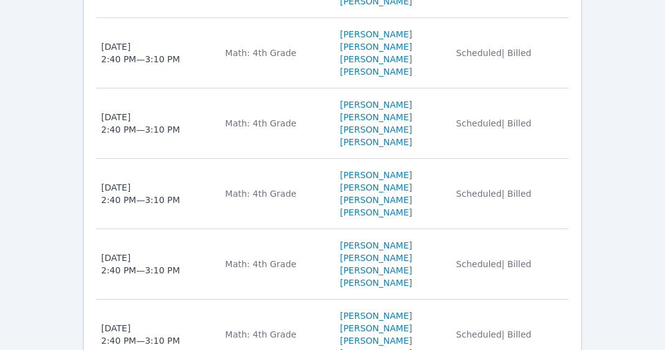
scroll to position [1497, 0]
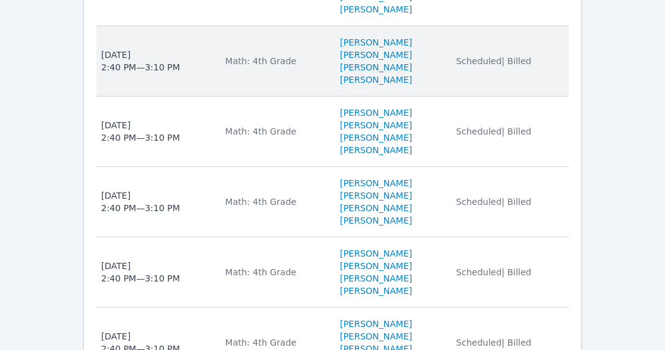
click at [297, 96] on td "Subject Math: 4th Grade" at bounding box center [275, 61] width 115 height 70
